Goal: Task Accomplishment & Management: Use online tool/utility

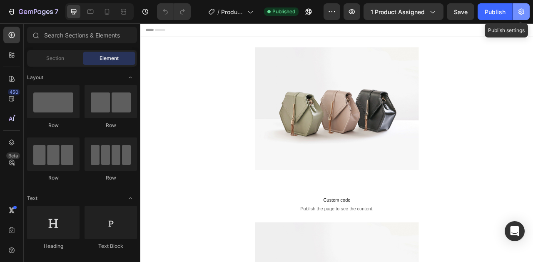
click at [518, 11] on icon "button" at bounding box center [521, 11] width 8 height 8
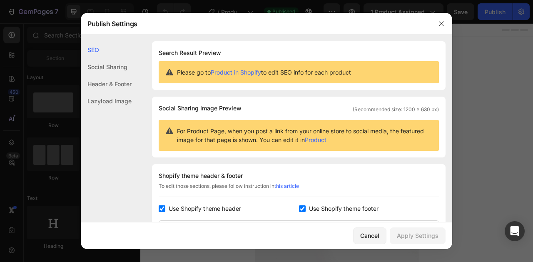
click at [212, 206] on span "Use Shopify theme header" at bounding box center [205, 209] width 72 height 10
checkbox input "false"
click at [299, 208] on input "checkbox" at bounding box center [302, 208] width 7 height 7
checkbox input "false"
click at [403, 232] on div "Apply Settings" at bounding box center [418, 235] width 42 height 9
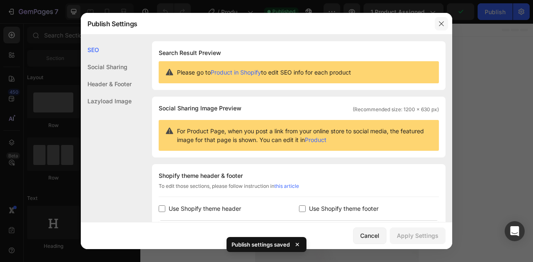
click at [442, 27] on icon "button" at bounding box center [441, 23] width 7 height 7
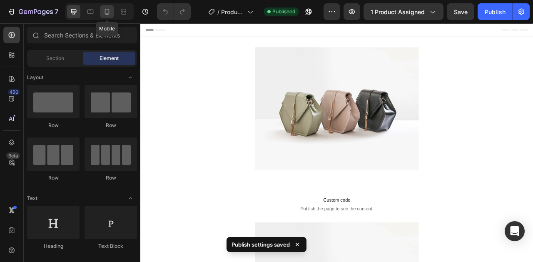
click at [105, 13] on icon at bounding box center [107, 12] width 5 height 6
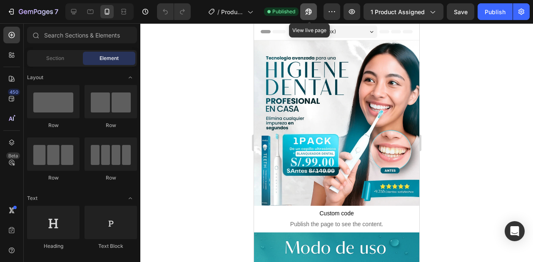
click at [304, 13] on button "button" at bounding box center [308, 11] width 17 height 17
